Goal: Transaction & Acquisition: Purchase product/service

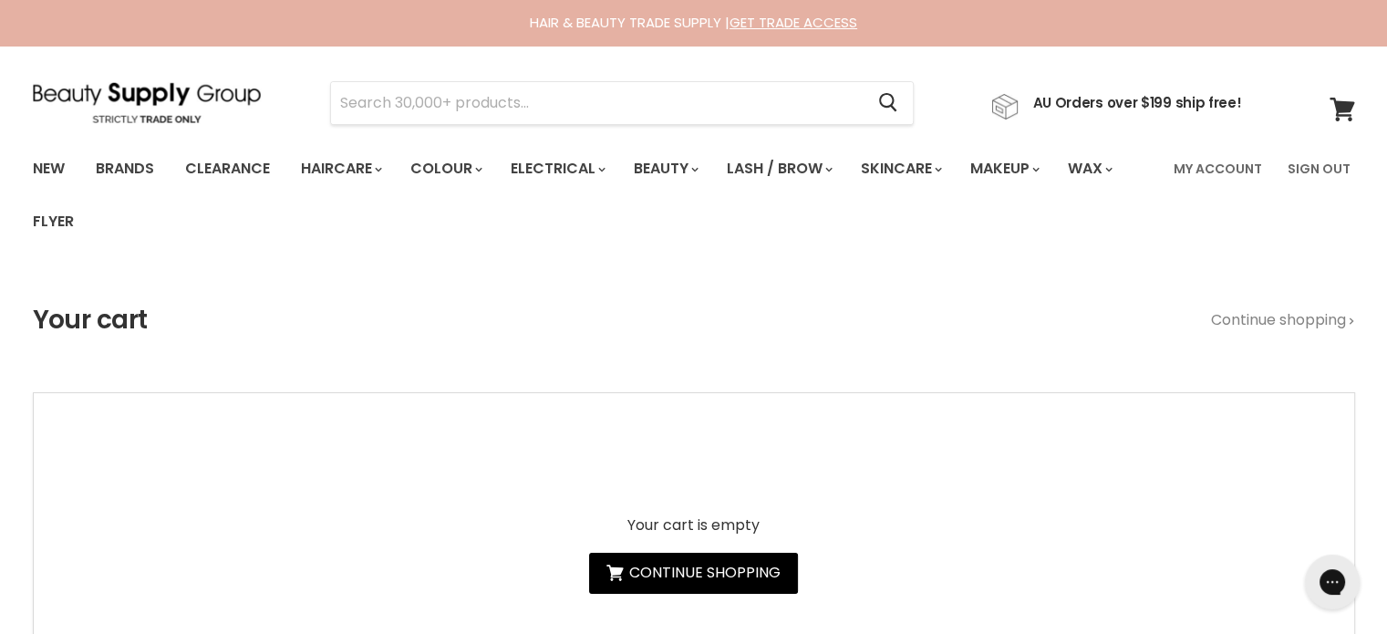
type input "Base Blonde ++ Instant Toner"
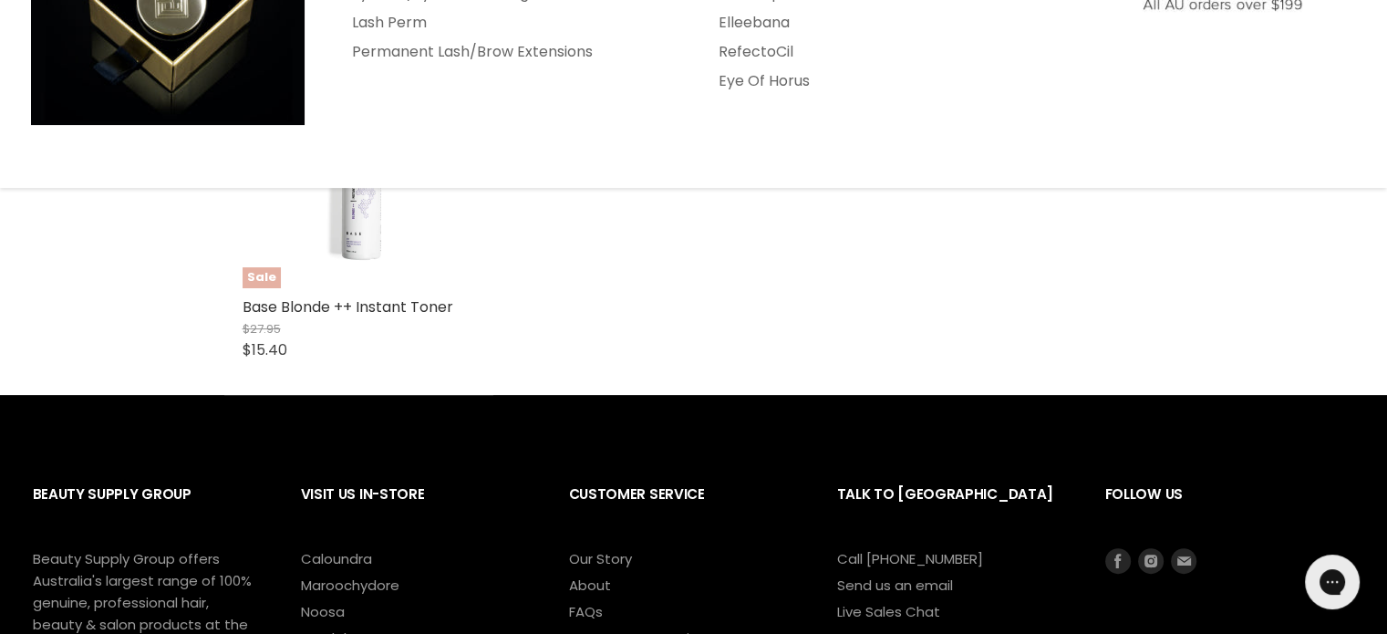
scroll to position [456, 0]
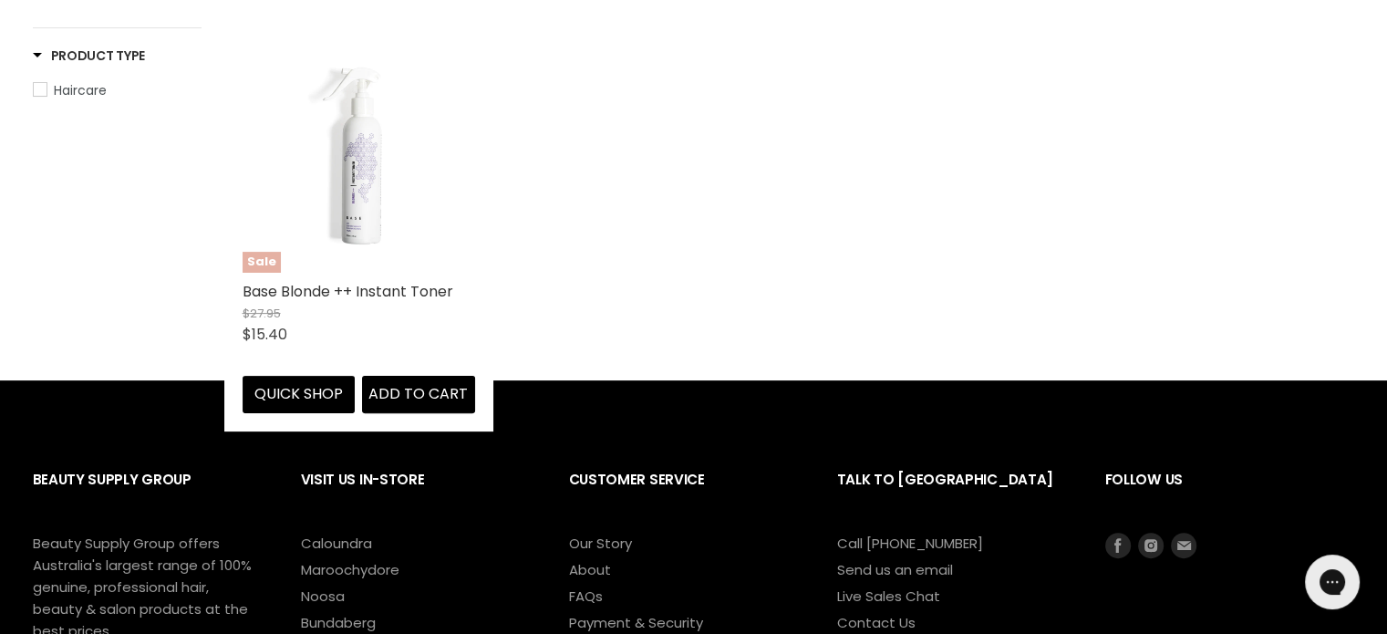
click at [361, 280] on div "Sale Base Blonde ++ Instant Toner $27.95 $15.40 Base Quick shop Add to cart" at bounding box center [358, 226] width 269 height 409
click at [292, 395] on button "Quick shop" at bounding box center [299, 394] width 113 height 36
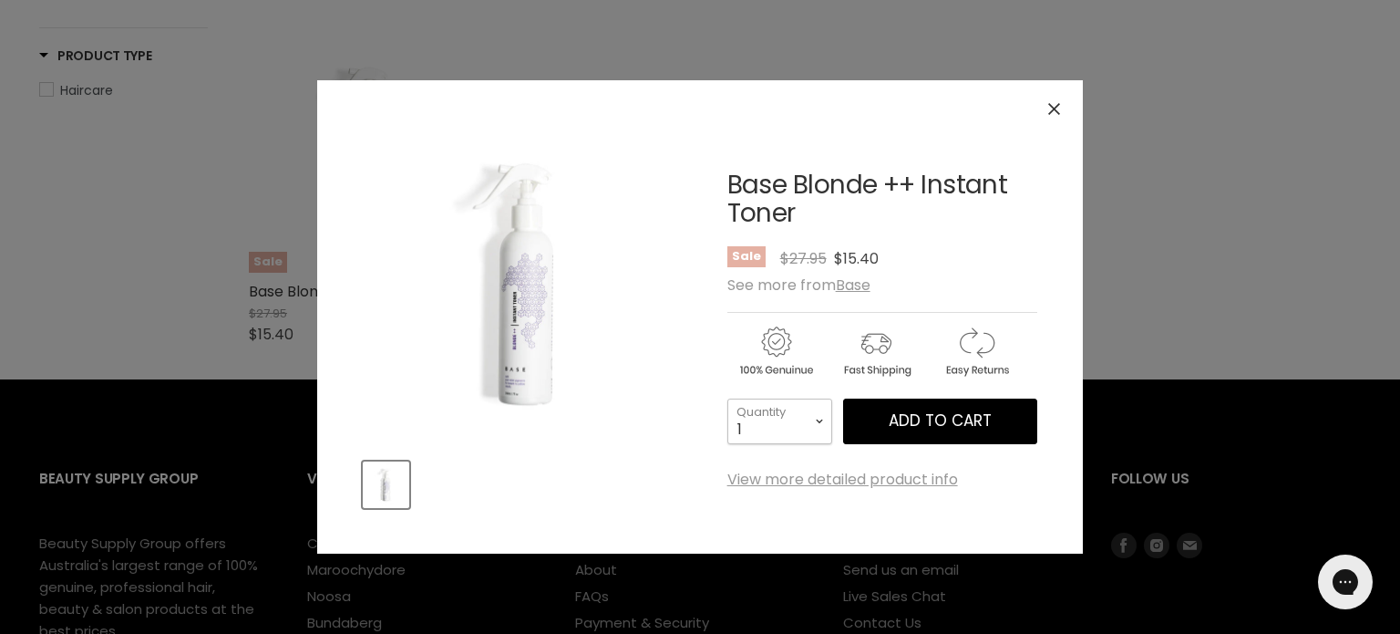
drag, startPoint x: 813, startPoint y: 429, endPoint x: 802, endPoint y: 420, distance: 14.2
click at [813, 429] on select "1 2 3 4 5 6 7 8 9 10+" at bounding box center [780, 421] width 105 height 46
select select "3"
click at [728, 398] on select "1 2 3 4 5 6 7 8 9 10+" at bounding box center [780, 421] width 105 height 46
type input "3"
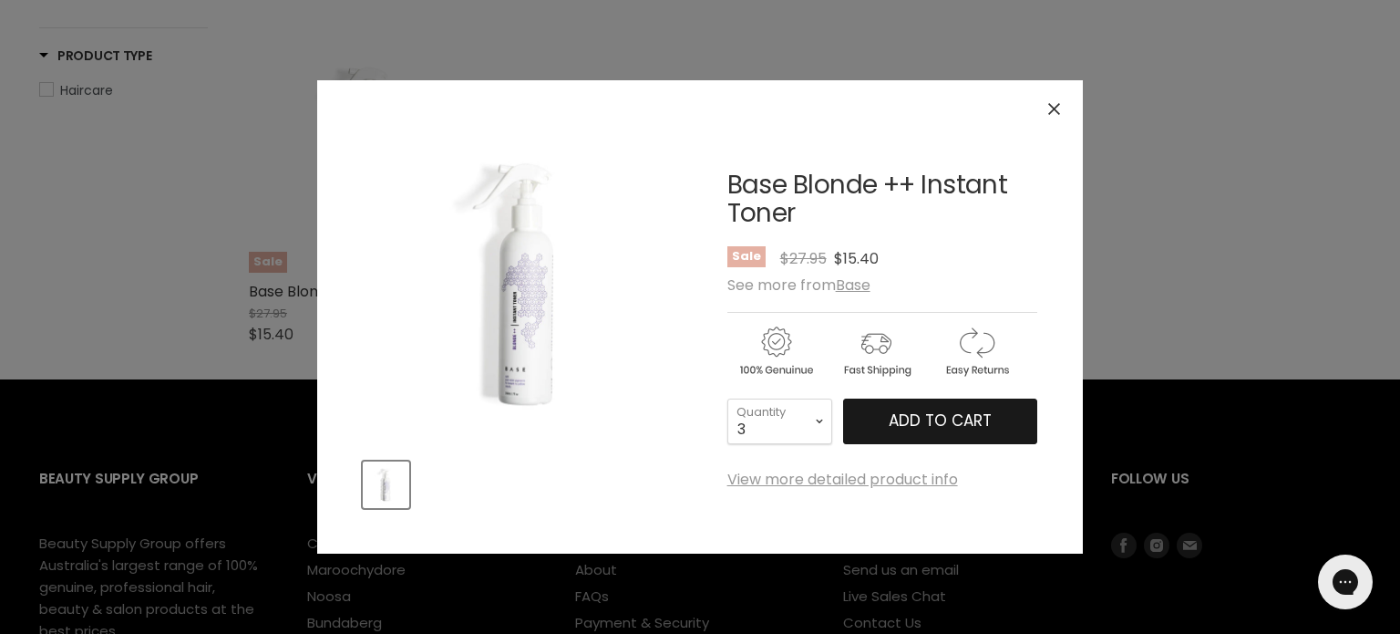
click at [946, 414] on span "Add to cart" at bounding box center [940, 420] width 103 height 22
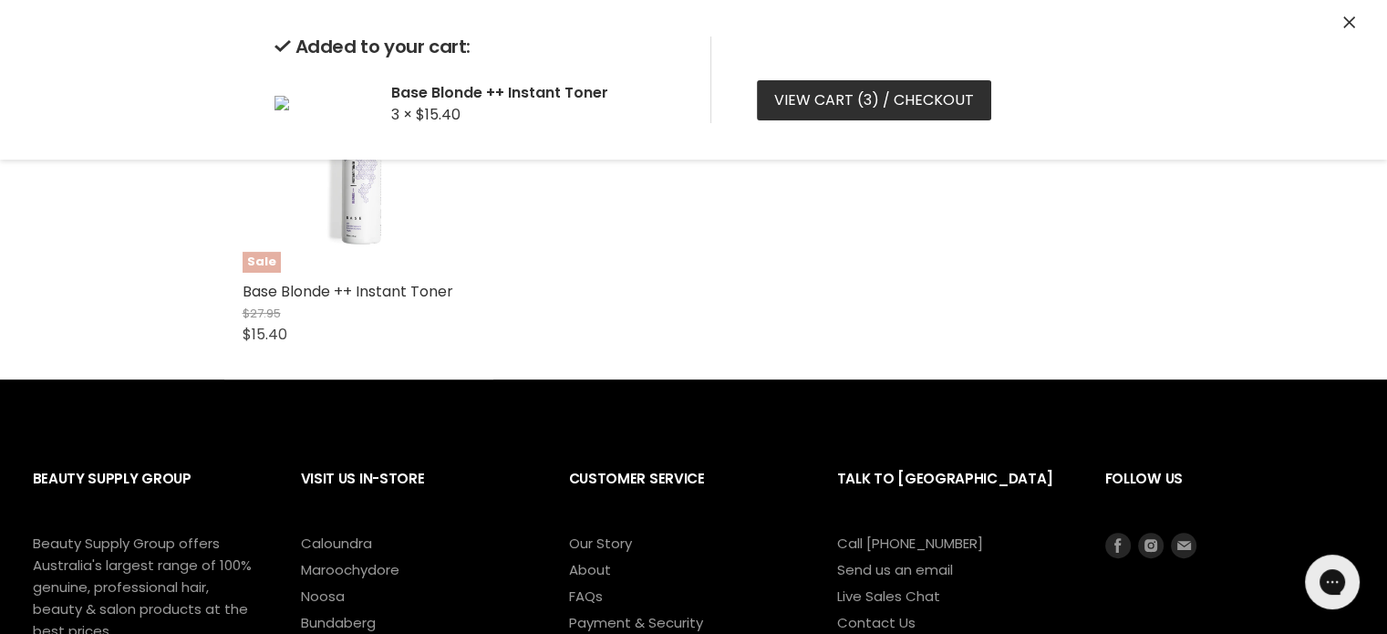
click at [829, 97] on link "View cart ( 3 ) / Checkout" at bounding box center [874, 100] width 234 height 40
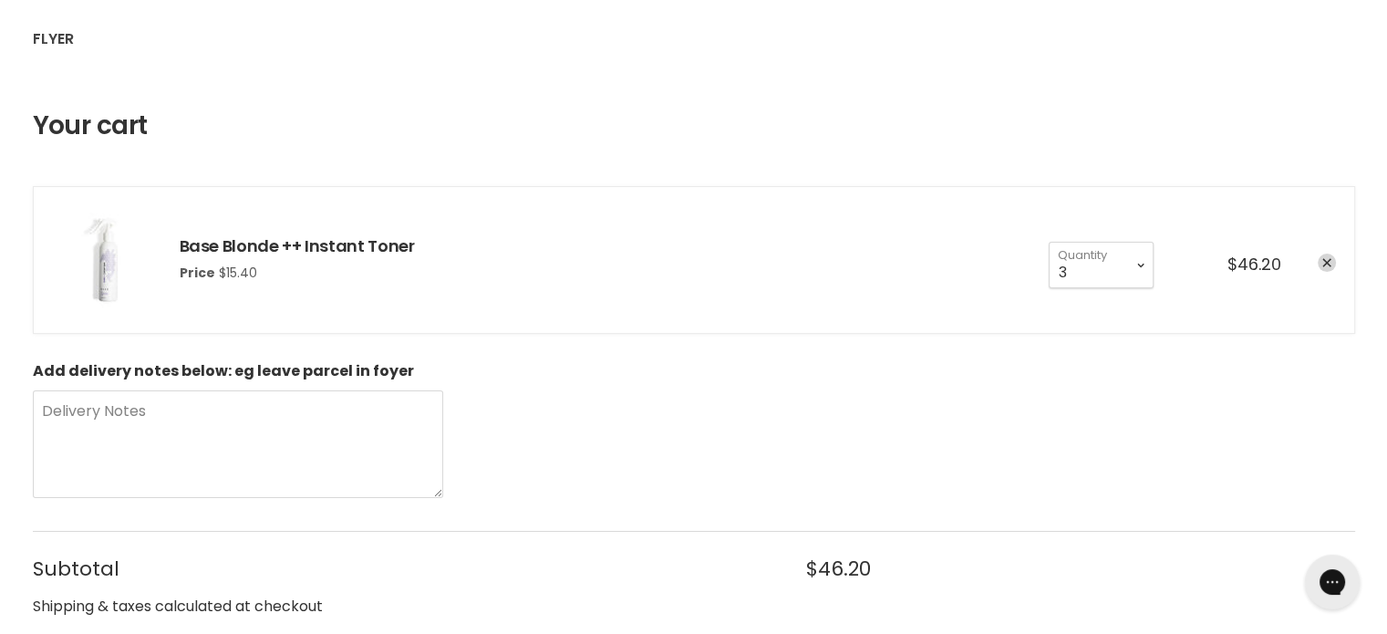
scroll to position [547, 0]
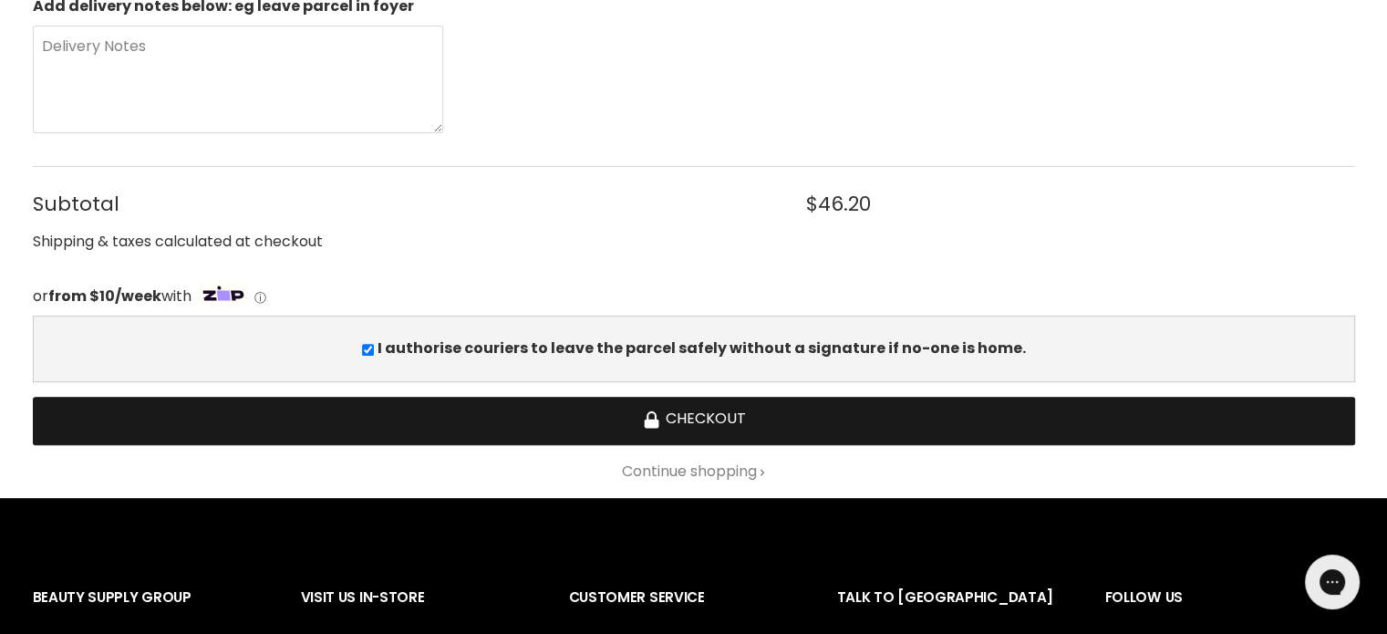
click at [686, 425] on button "Checkout" at bounding box center [694, 421] width 1322 height 48
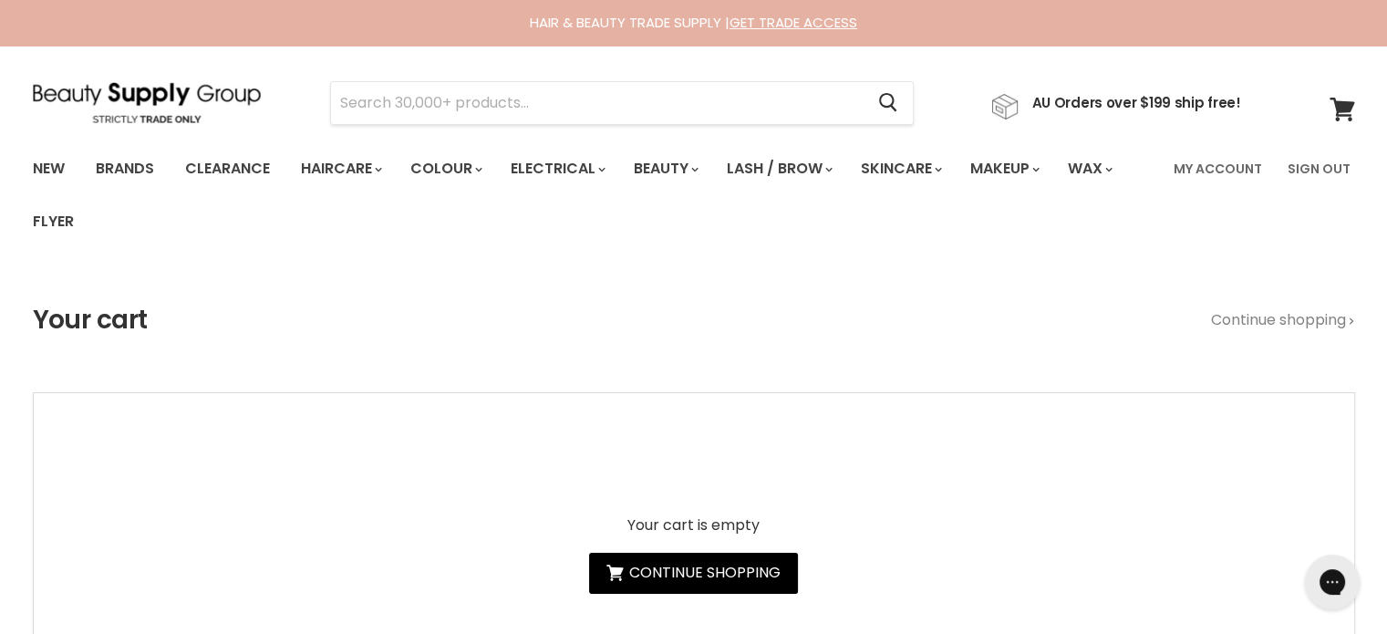
click at [431, 108] on input "Search" at bounding box center [597, 103] width 533 height 42
paste input "Olaplex No.4P"
type input "Olaplex No.4P"
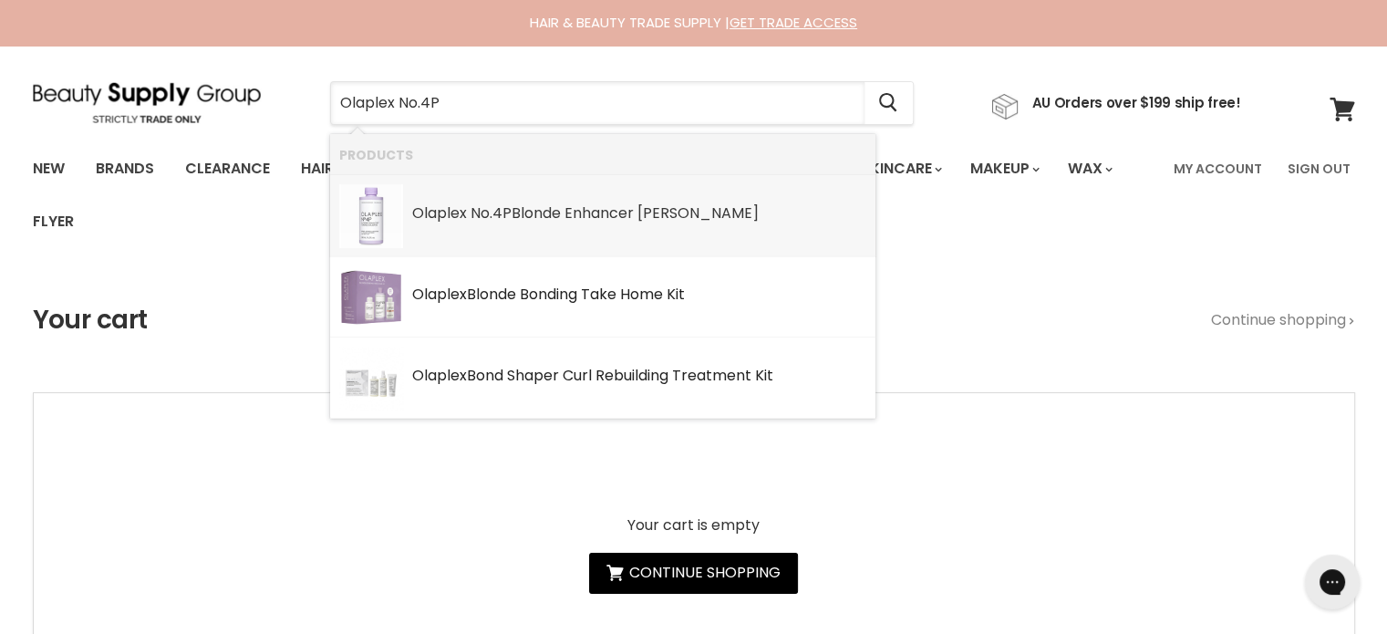
click at [479, 223] on div "Olaplex No.4P Blonde Enhancer Toning Shampoo" at bounding box center [639, 214] width 454 height 19
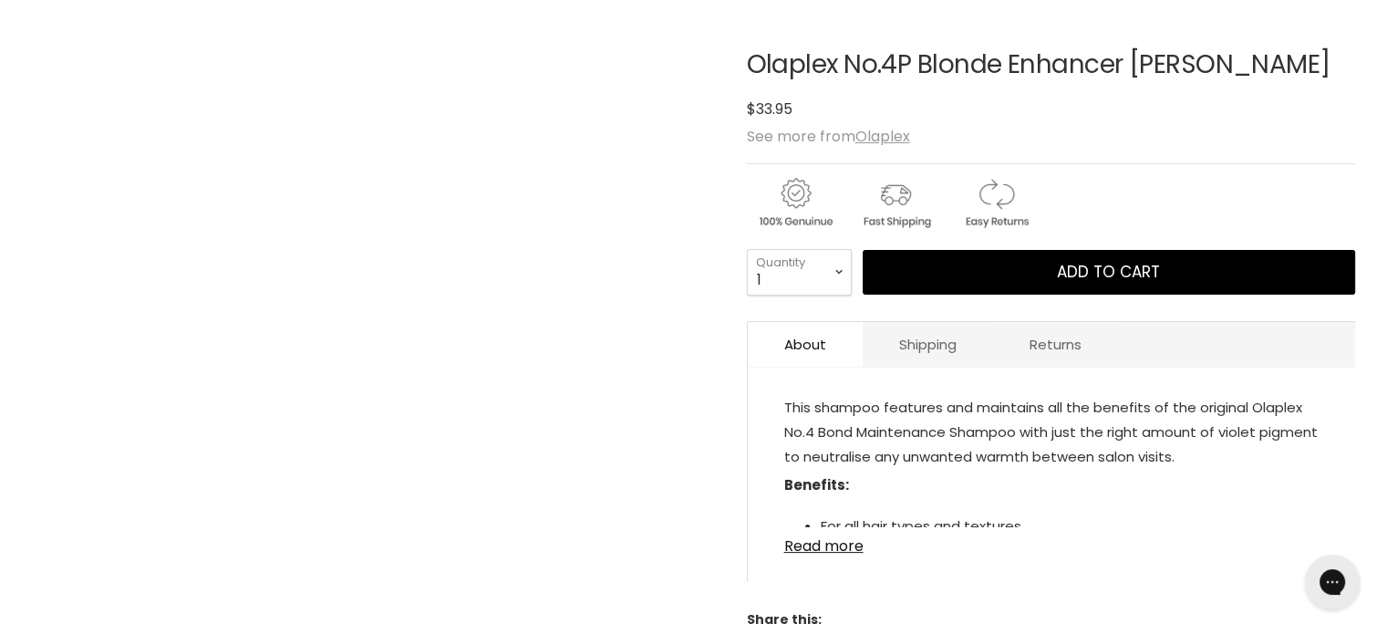
scroll to position [274, 0]
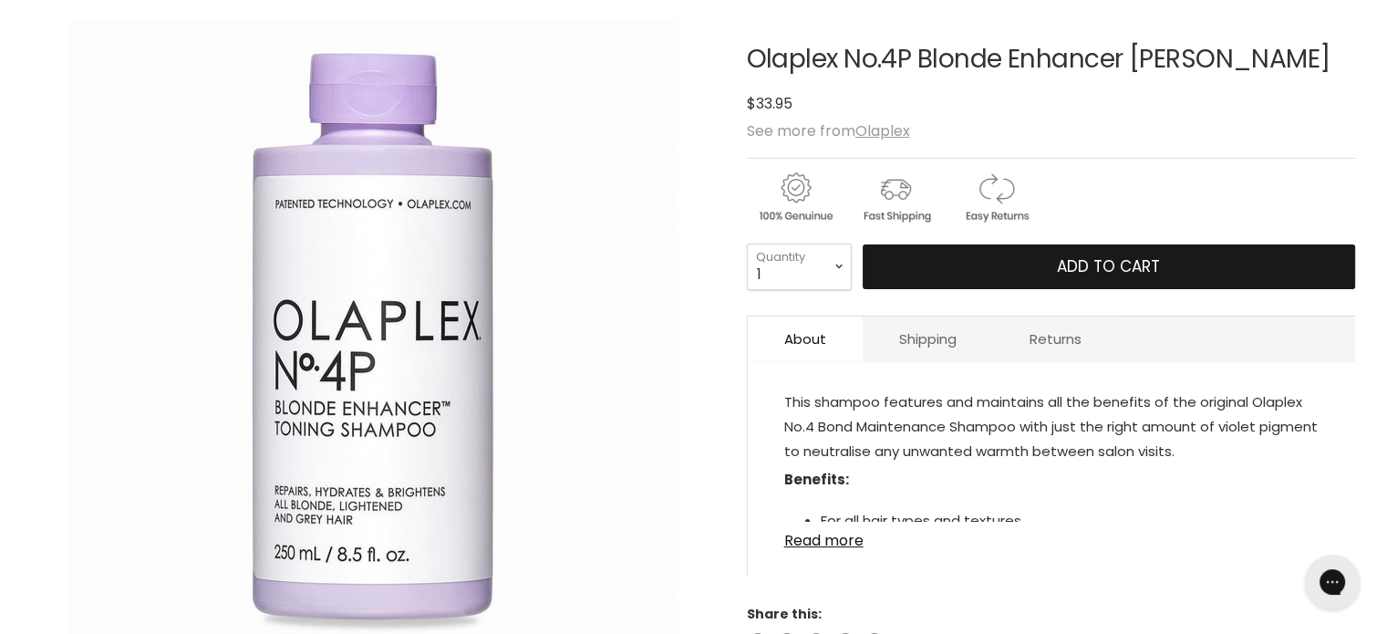
click at [1027, 280] on button "Add to cart" at bounding box center [1109, 267] width 492 height 46
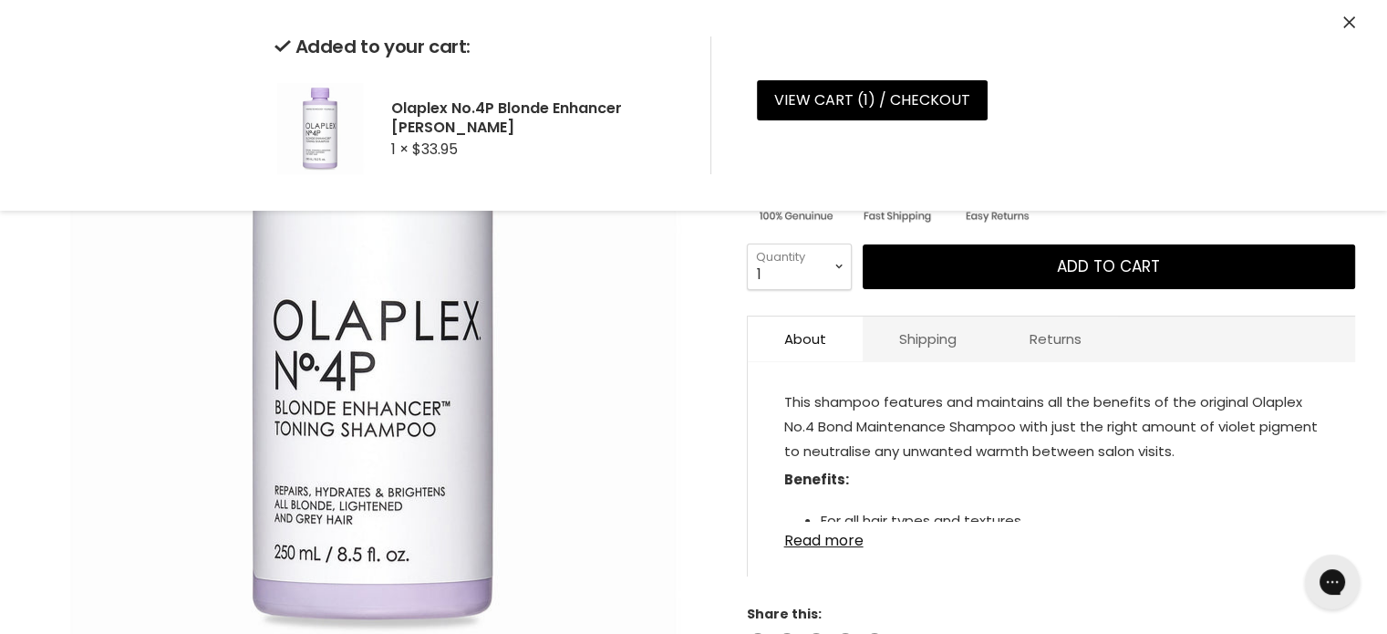
click at [1345, 17] on icon "Close" at bounding box center [1349, 22] width 12 height 12
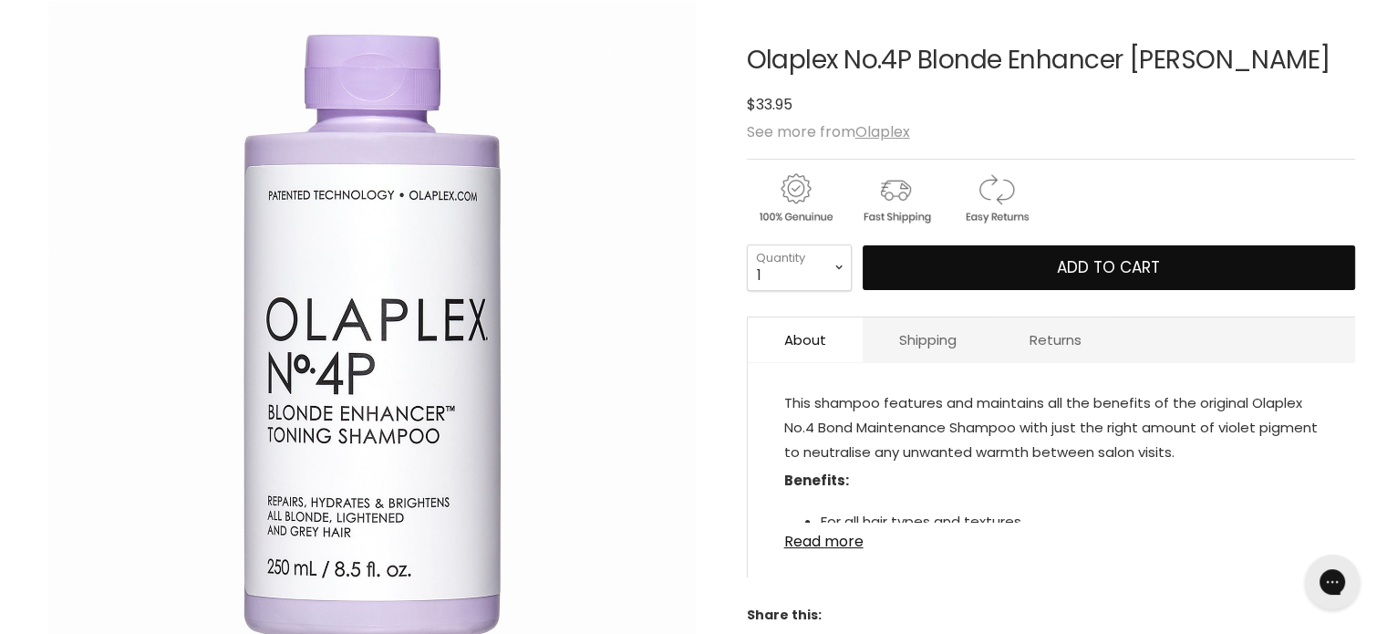
scroll to position [0, 0]
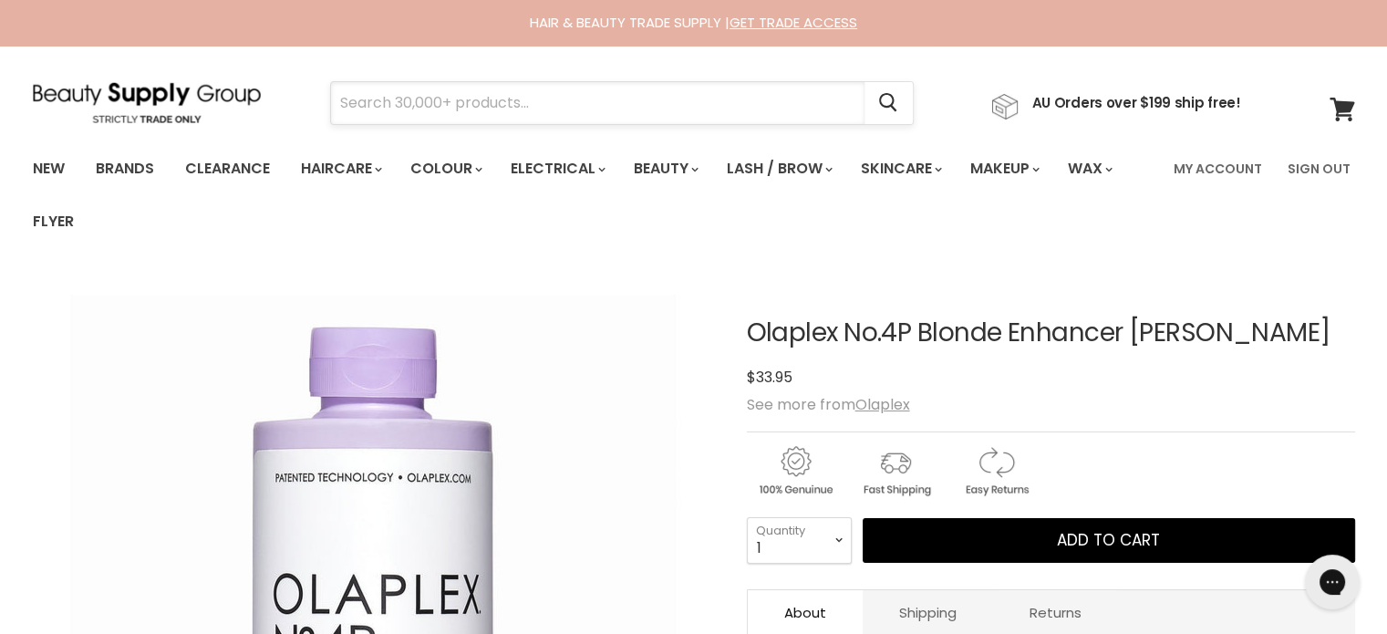
paste input "Olaplex No.4P"
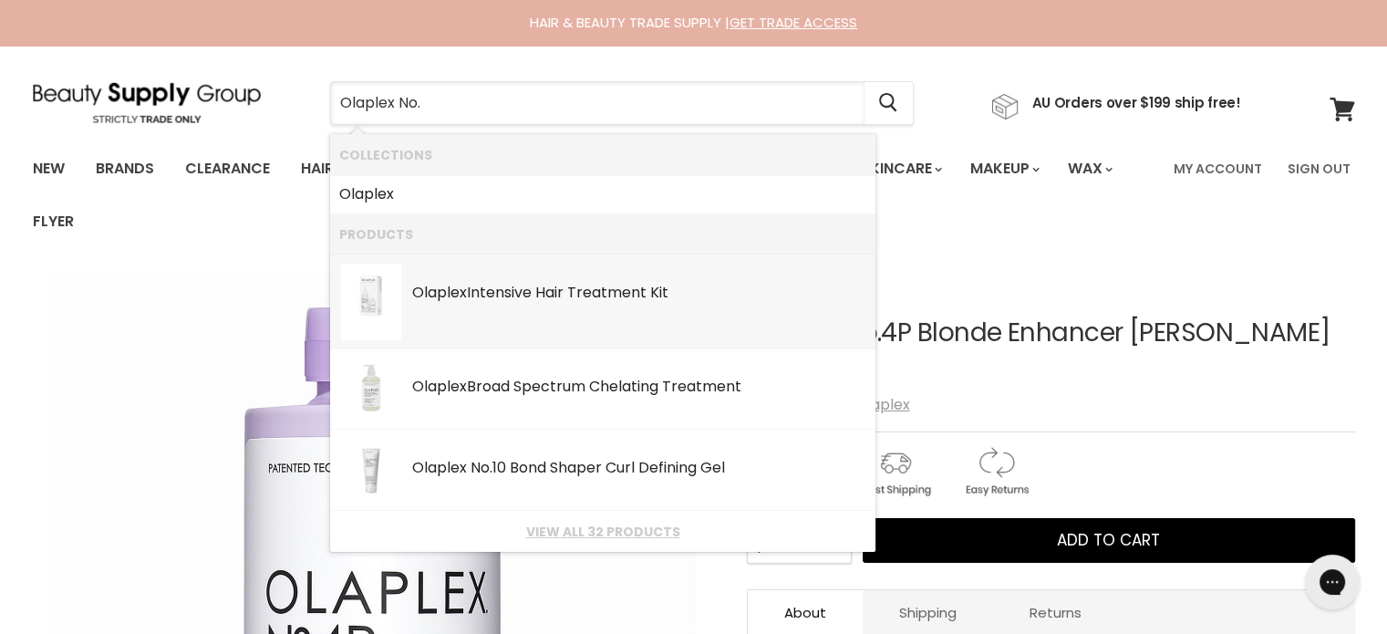
type input "Olaplex No.5"
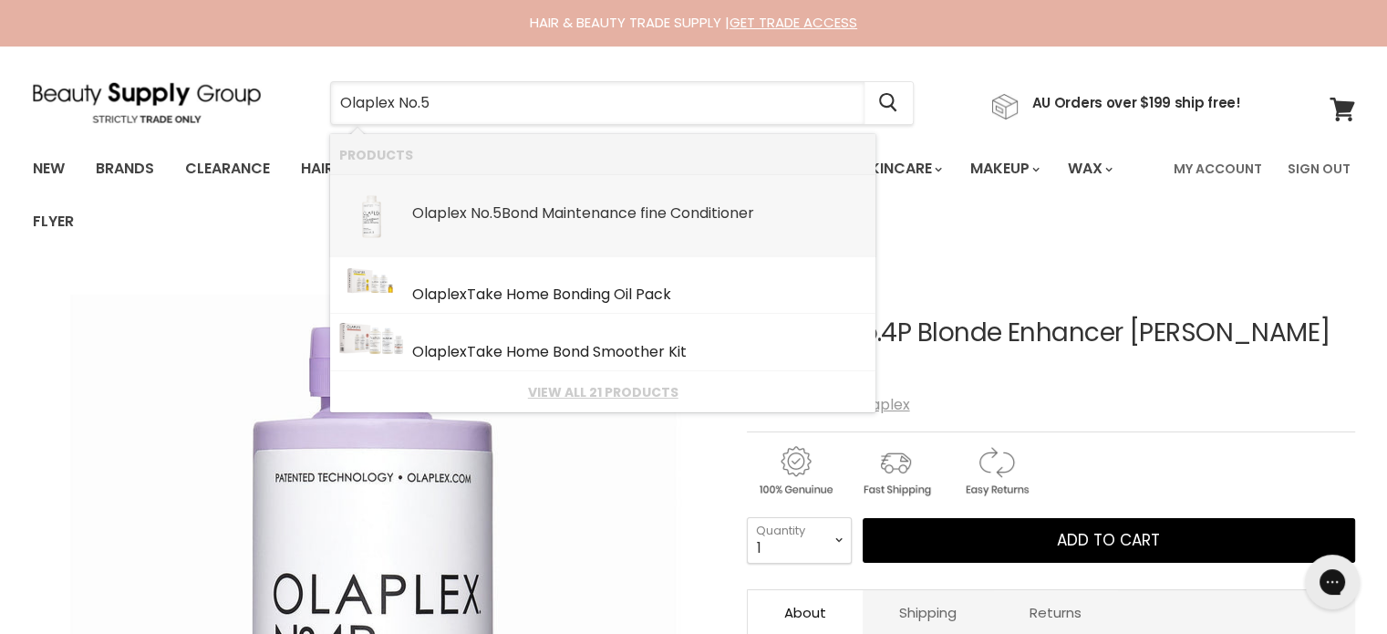
click at [547, 217] on div "Olaplex No.5 Bond Maintenance fine Conditioner" at bounding box center [639, 214] width 454 height 19
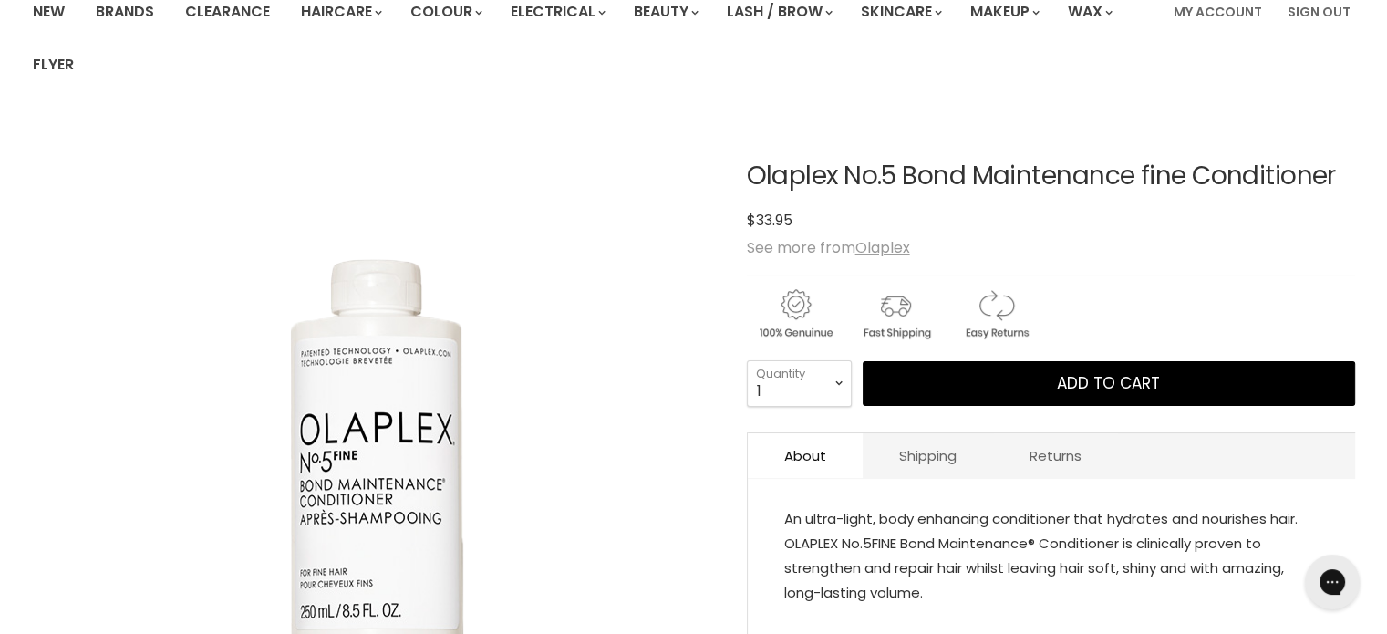
scroll to position [182, 0]
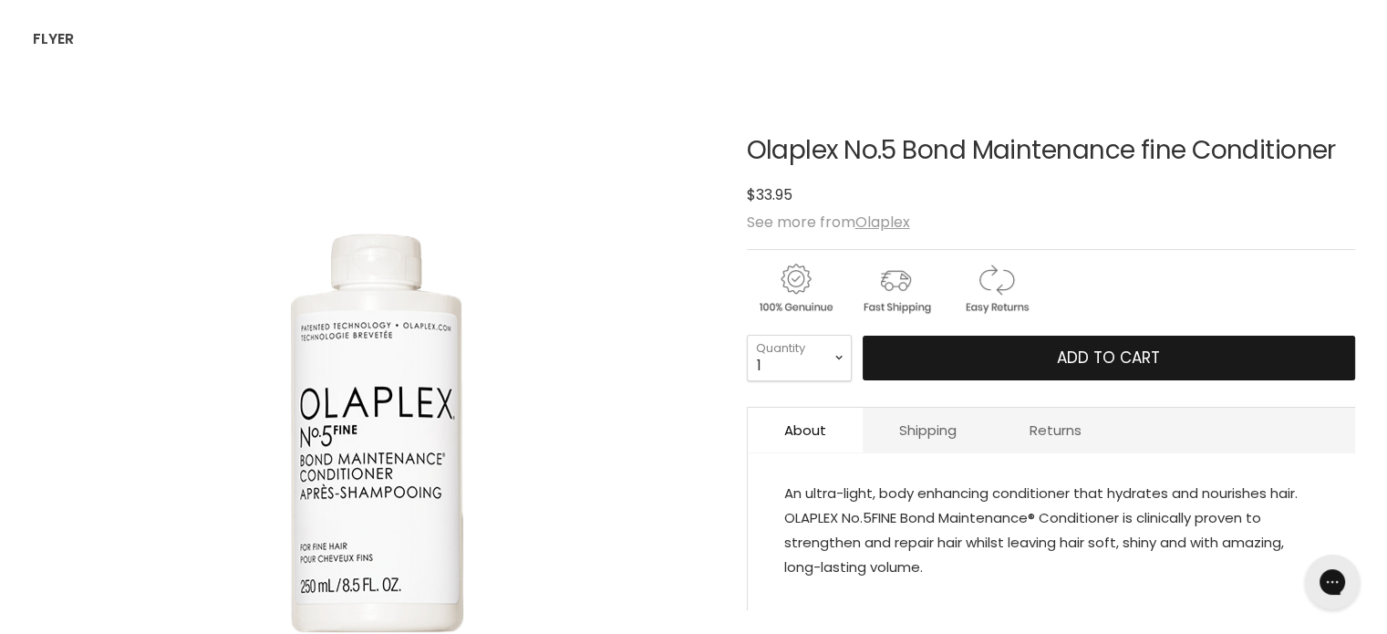
click at [1034, 369] on button "Add to cart" at bounding box center [1109, 359] width 492 height 46
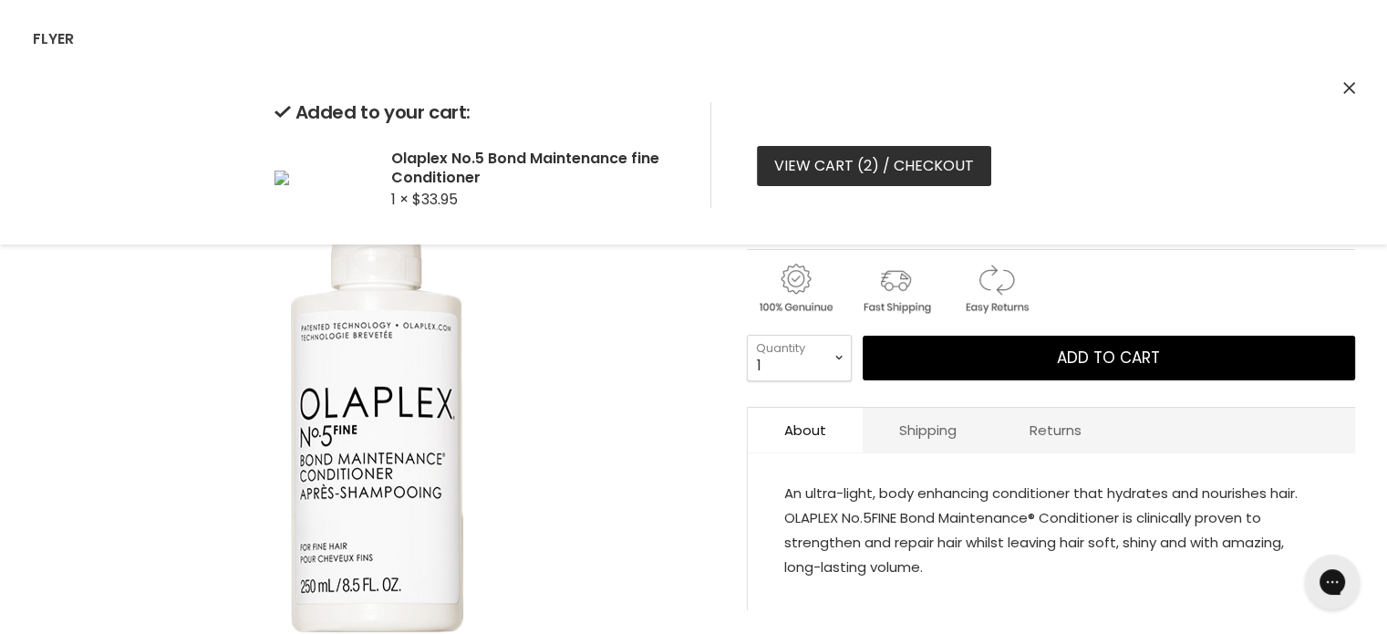
click at [818, 177] on link "View cart ( 2 ) / Checkout" at bounding box center [874, 166] width 234 height 40
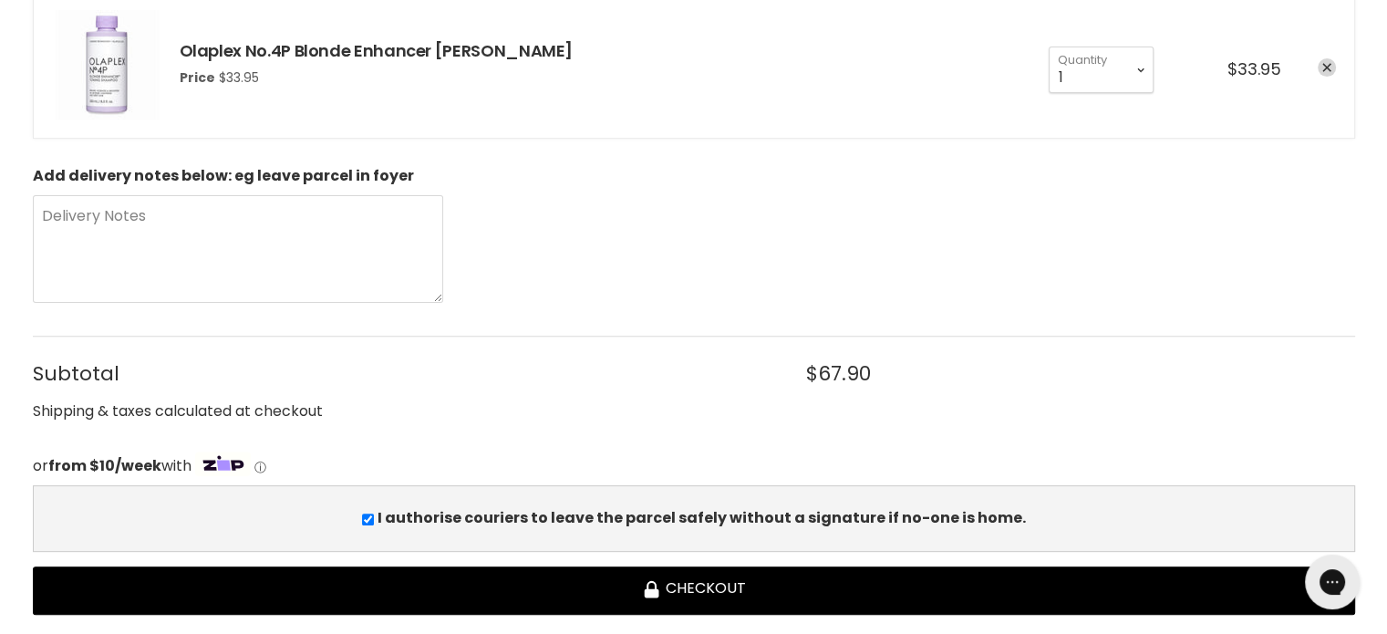
scroll to position [547, 0]
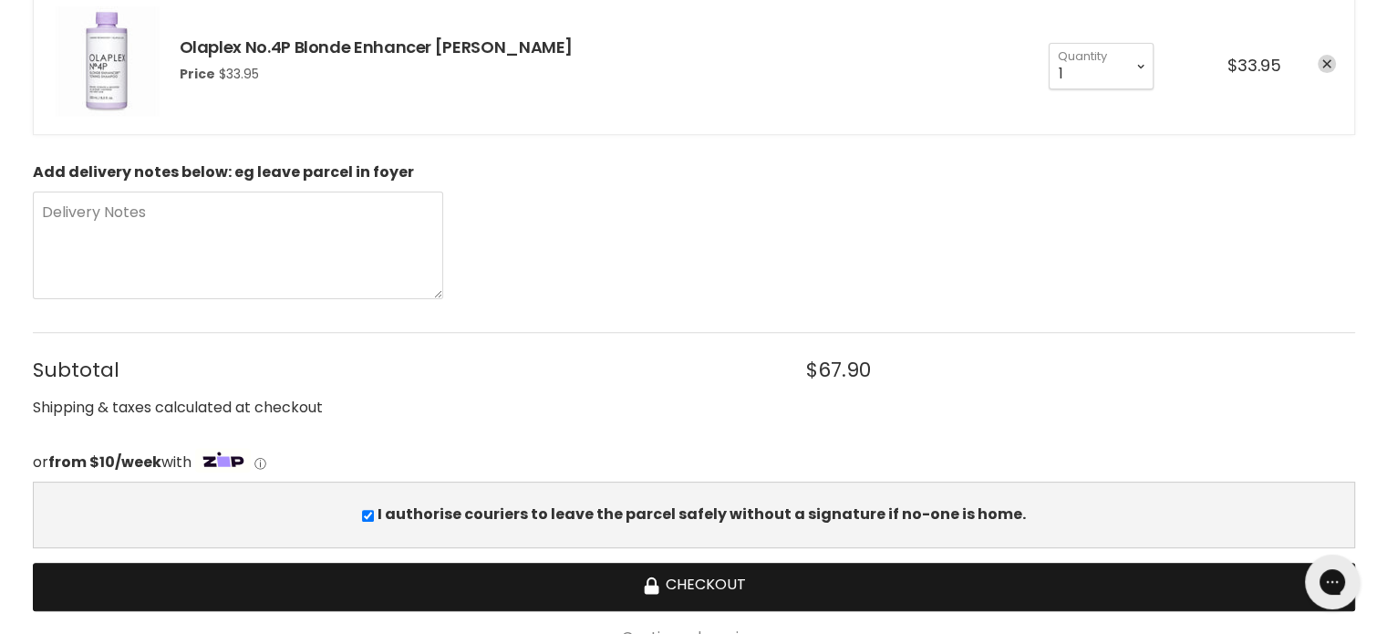
click at [708, 582] on button "Checkout" at bounding box center [694, 587] width 1322 height 48
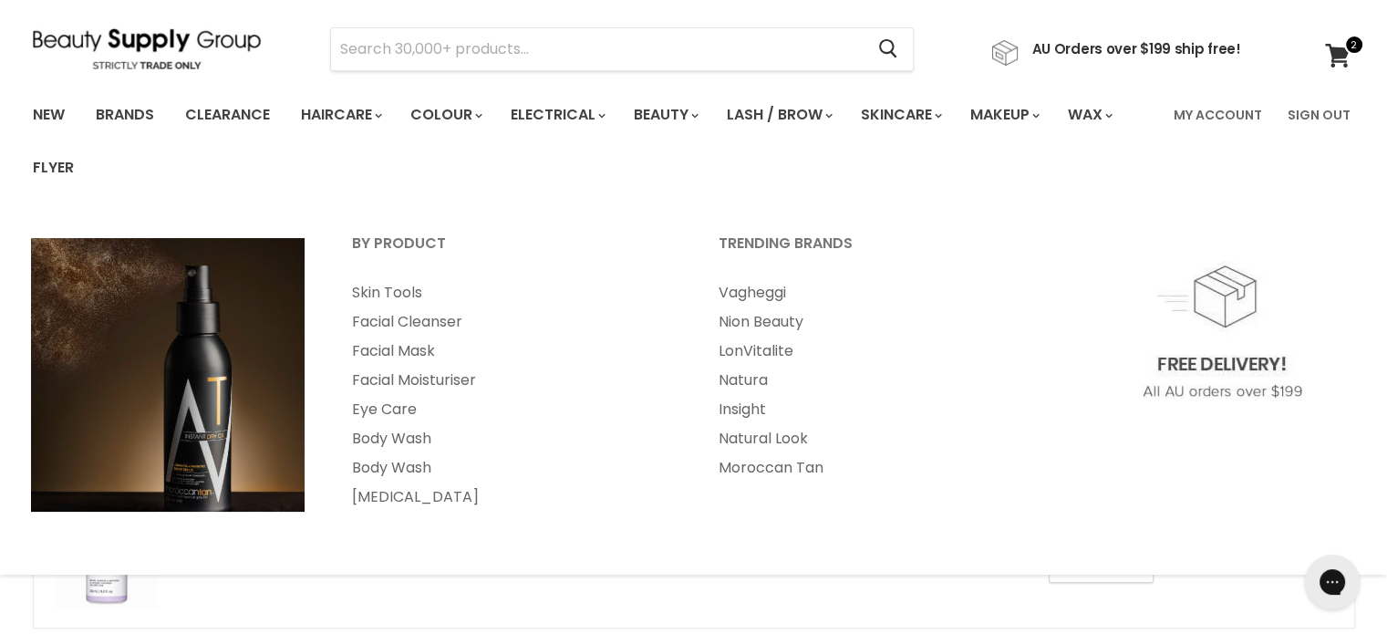
scroll to position [456, 0]
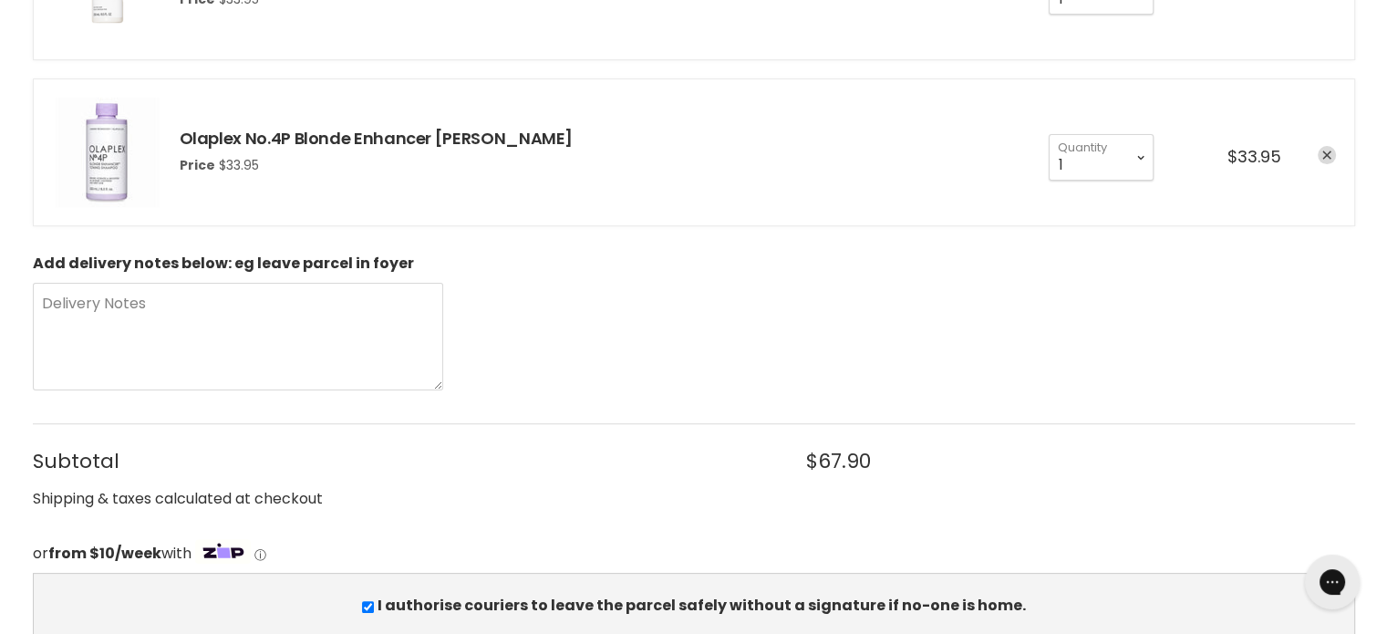
click at [1318, 156] on link "remove Olaplex No.4P Blonde Enhancer Toning Shampoo" at bounding box center [1327, 155] width 18 height 18
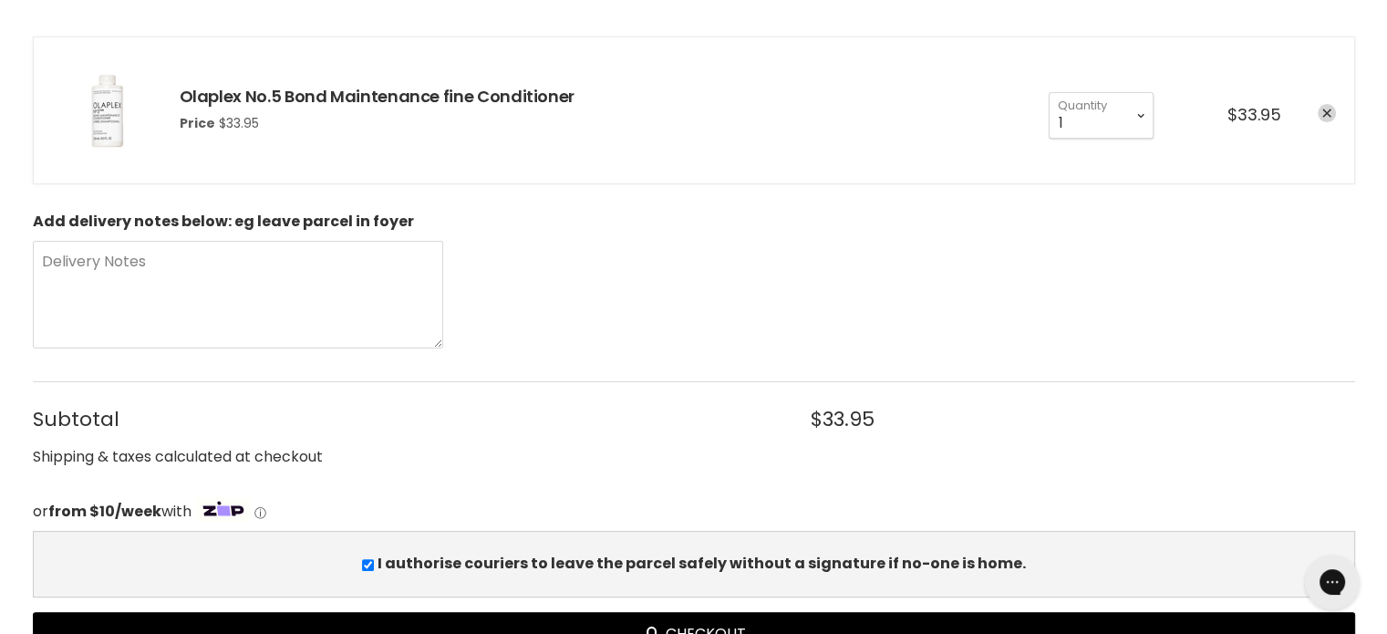
scroll to position [91, 0]
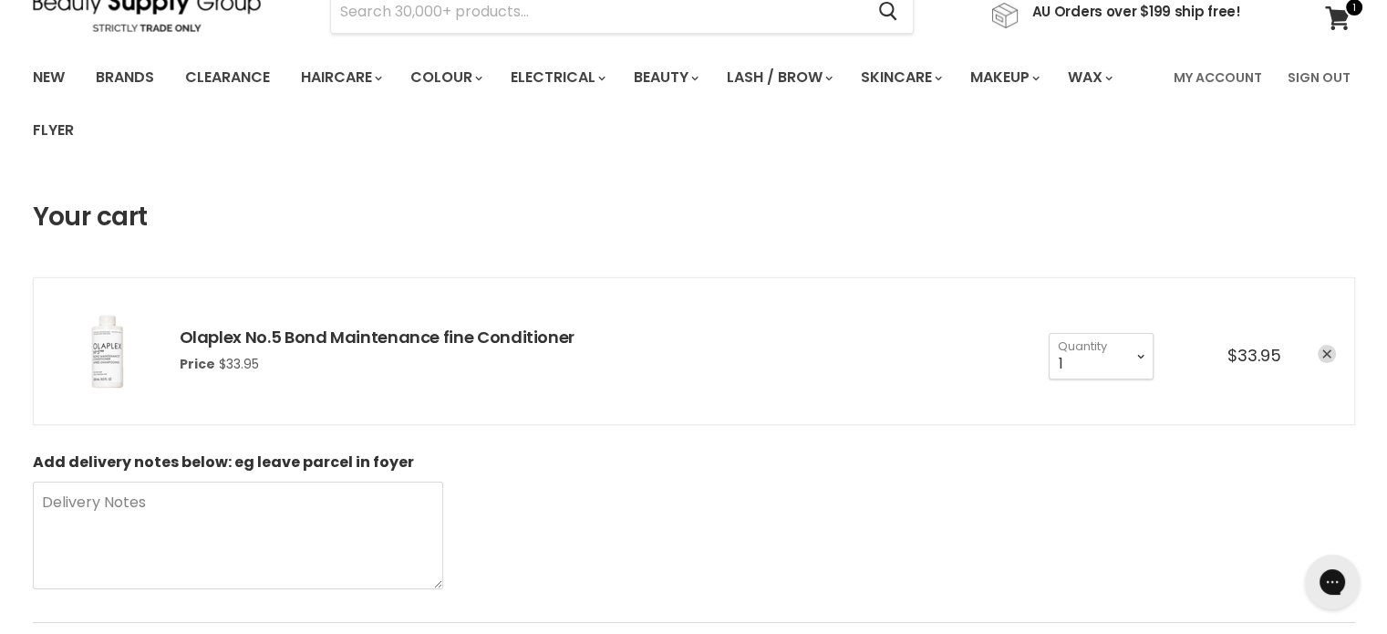
click at [1329, 356] on icon "remove Olaplex No.5 Bond Maintenance fine Conditioner" at bounding box center [1326, 353] width 9 height 9
